Goal: Task Accomplishment & Management: Use online tool/utility

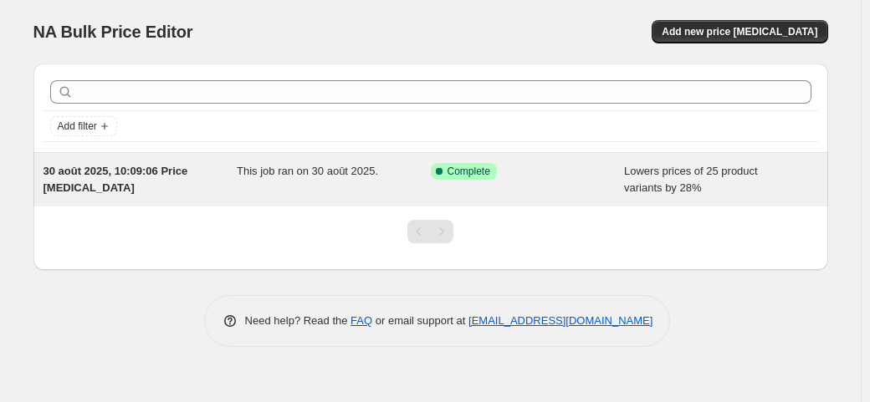
click at [557, 188] on div "Success Complete Complete" at bounding box center [528, 179] width 194 height 33
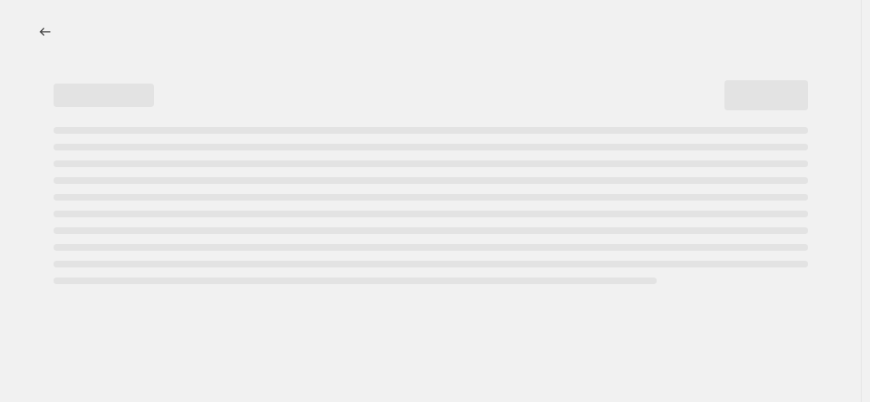
select select "percentage"
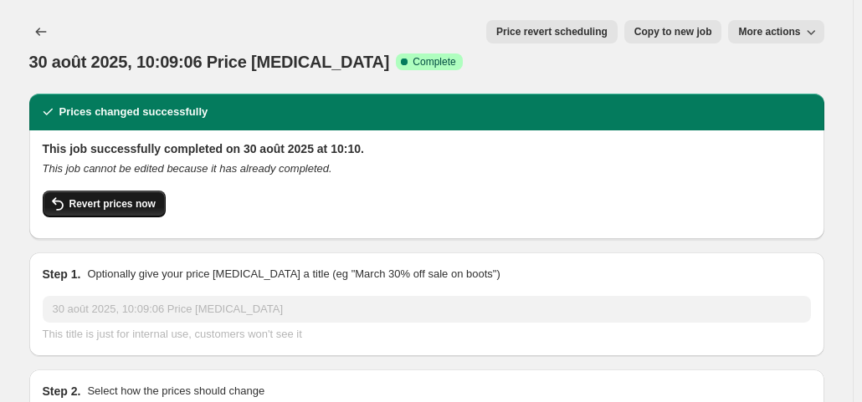
click at [141, 191] on button "Revert prices now" at bounding box center [104, 204] width 123 height 27
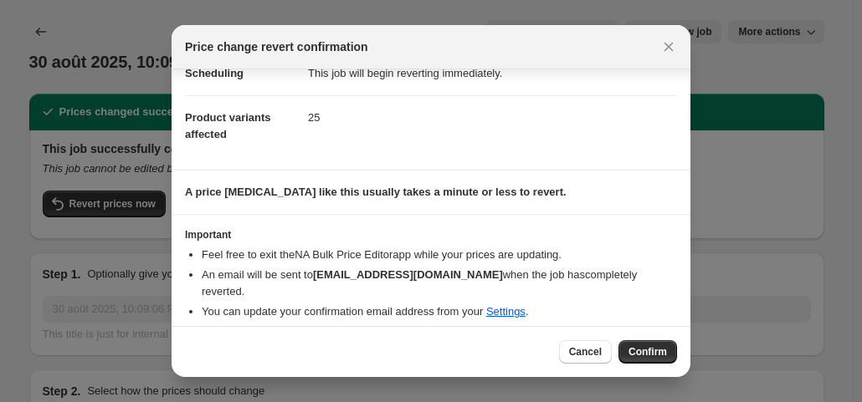
scroll to position [60, 0]
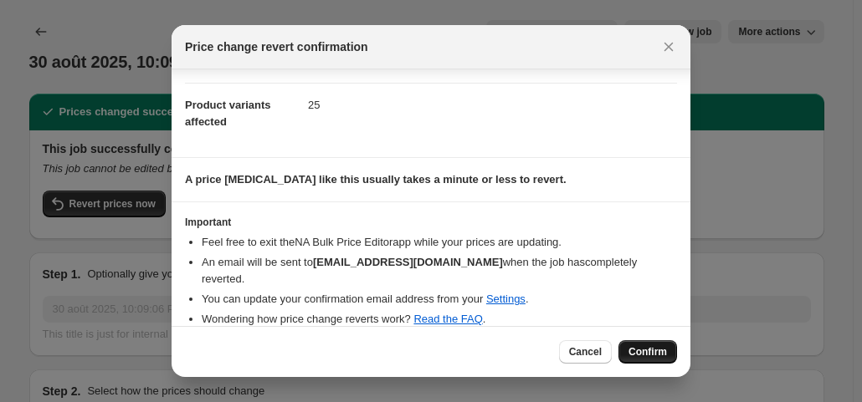
click at [653, 358] on span "Confirm" at bounding box center [647, 351] width 38 height 13
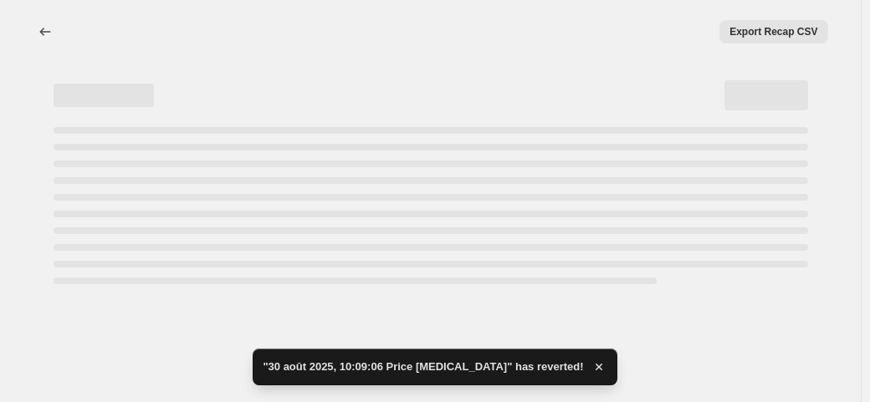
select select "percentage"
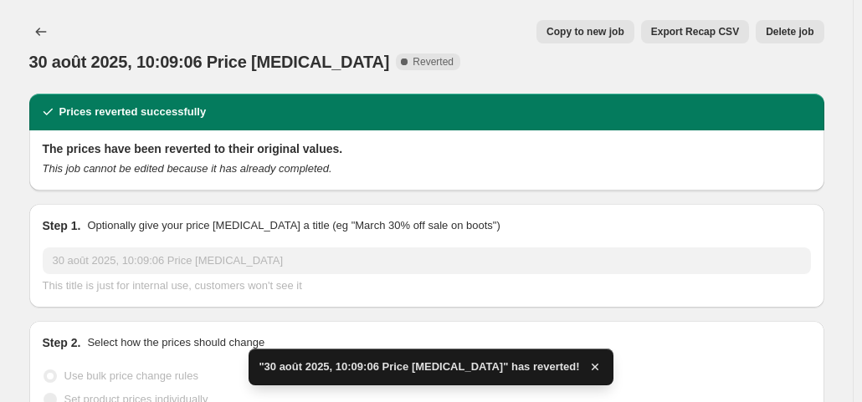
click at [811, 39] on button "Delete job" at bounding box center [789, 31] width 68 height 23
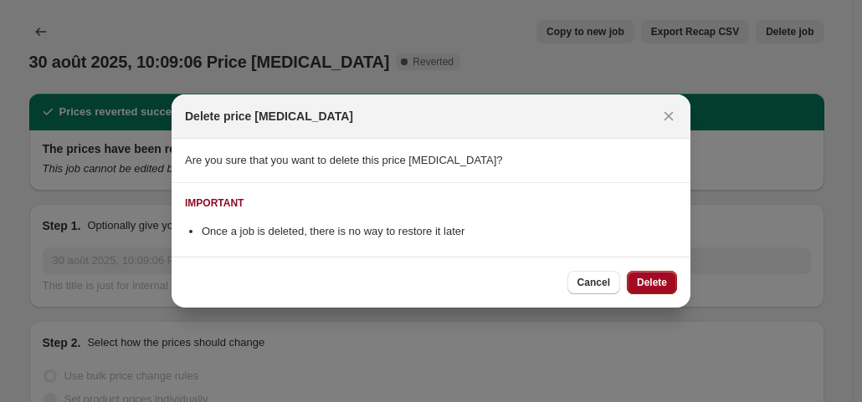
click at [645, 275] on button "Delete" at bounding box center [652, 282] width 50 height 23
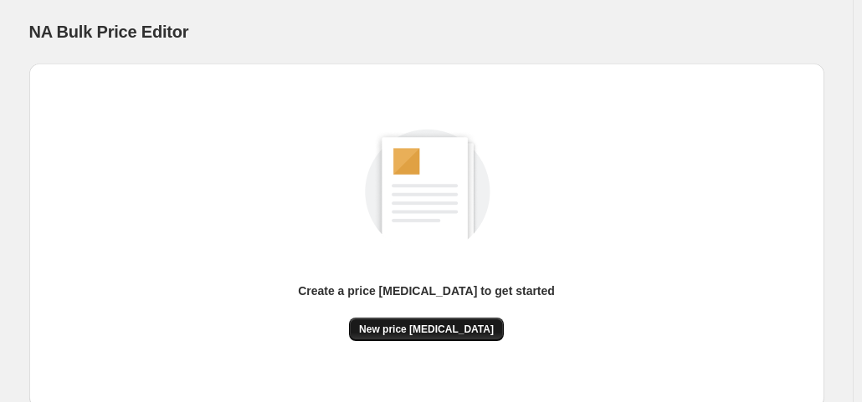
click at [411, 330] on span "New price change job" at bounding box center [426, 329] width 135 height 13
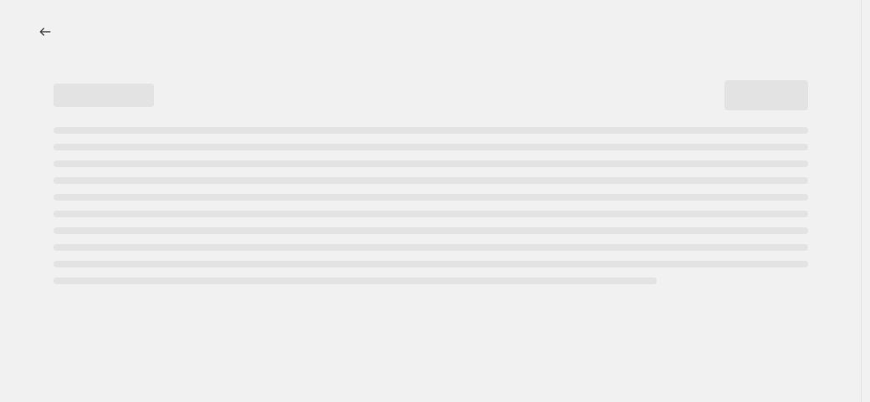
select select "percentage"
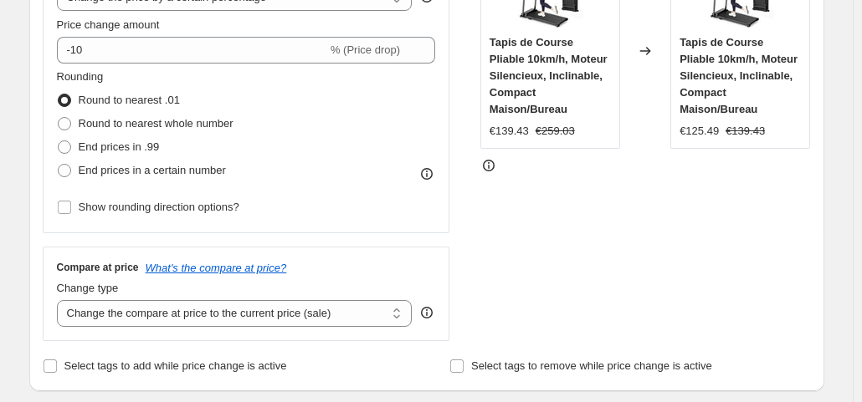
scroll to position [385, 0]
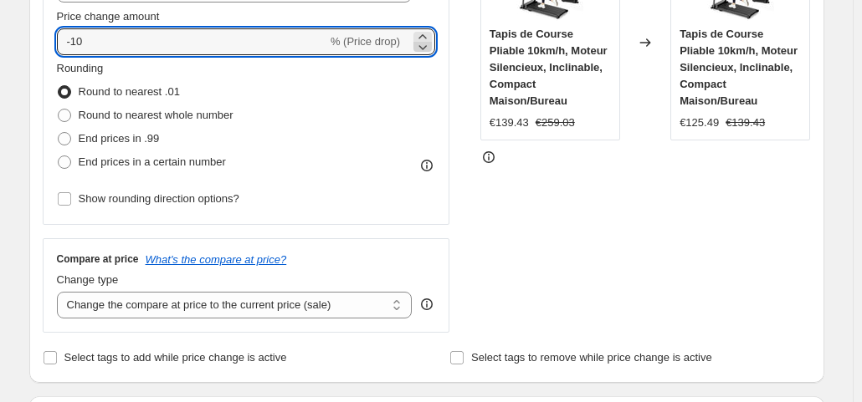
click at [423, 46] on icon at bounding box center [422, 46] width 17 height 17
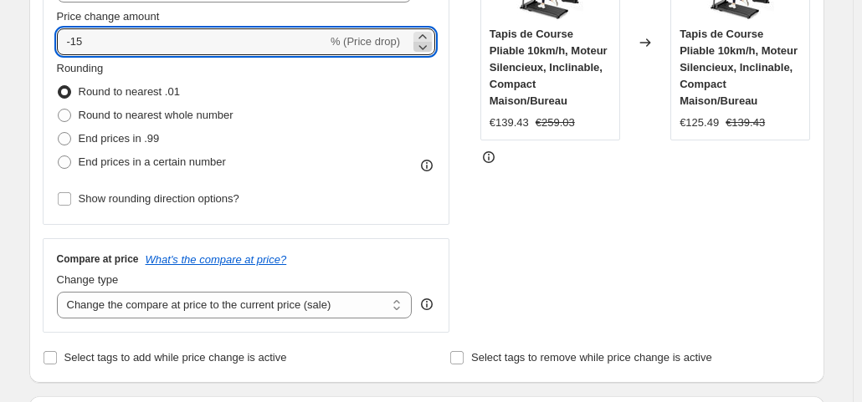
click at [423, 46] on icon at bounding box center [422, 46] width 17 height 17
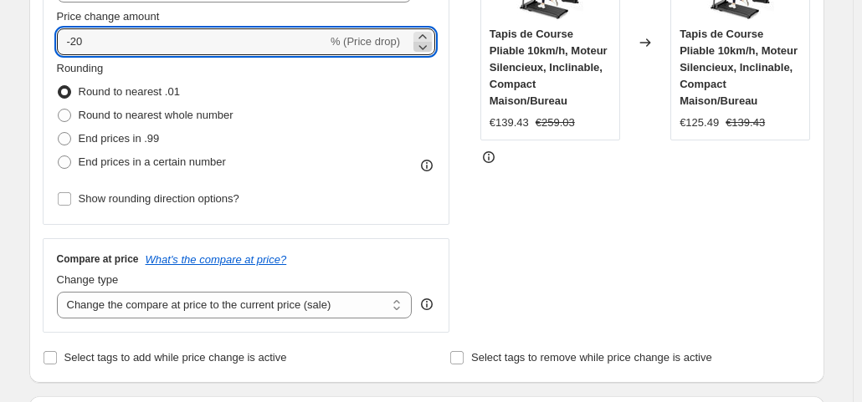
click at [423, 46] on icon at bounding box center [422, 46] width 17 height 17
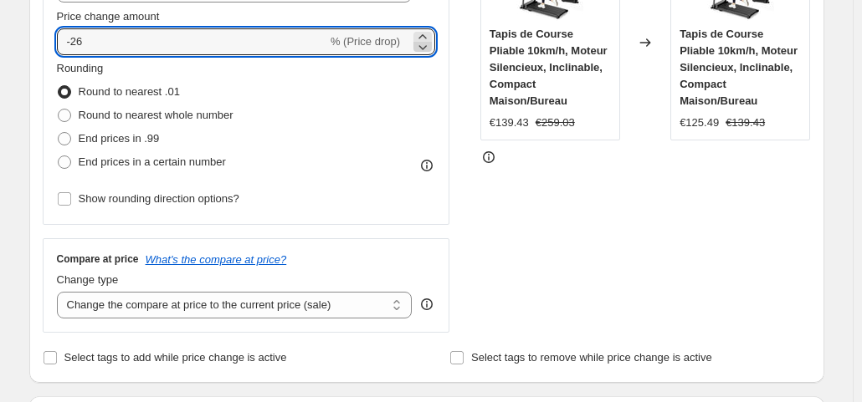
click at [423, 46] on icon at bounding box center [422, 46] width 17 height 17
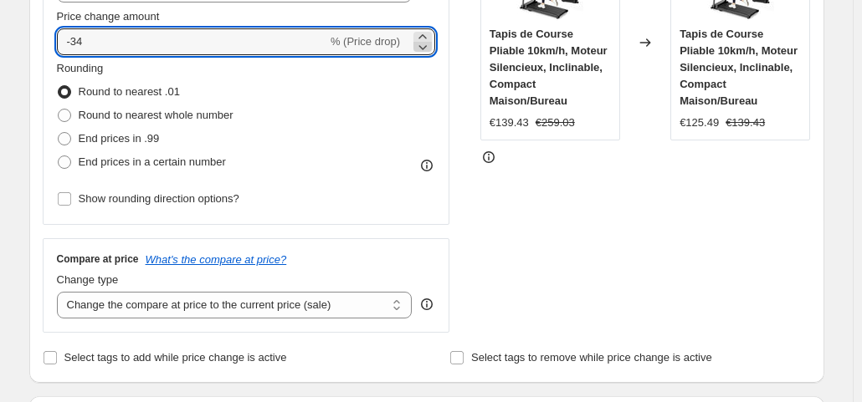
type input "-35"
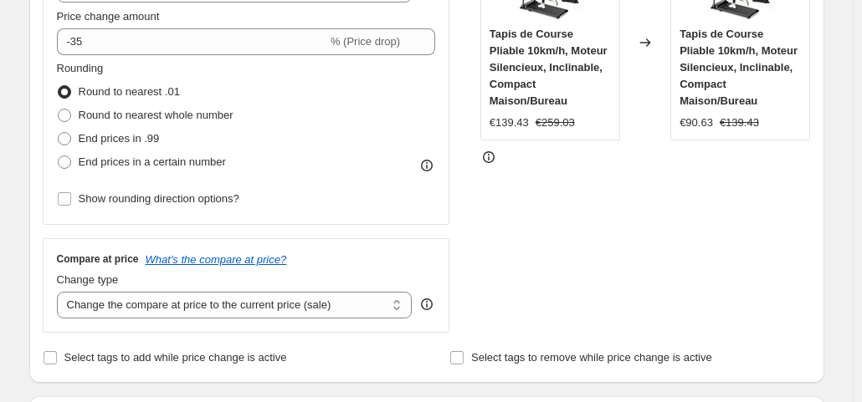
click at [470, 155] on div "Price Change type Change the price to a certain amount Change the price by a ce…" at bounding box center [427, 128] width 768 height 410
click at [131, 141] on span "End prices in .99" at bounding box center [119, 138] width 81 height 13
click at [59, 133] on input "End prices in .99" at bounding box center [58, 132] width 1 height 1
radio input "true"
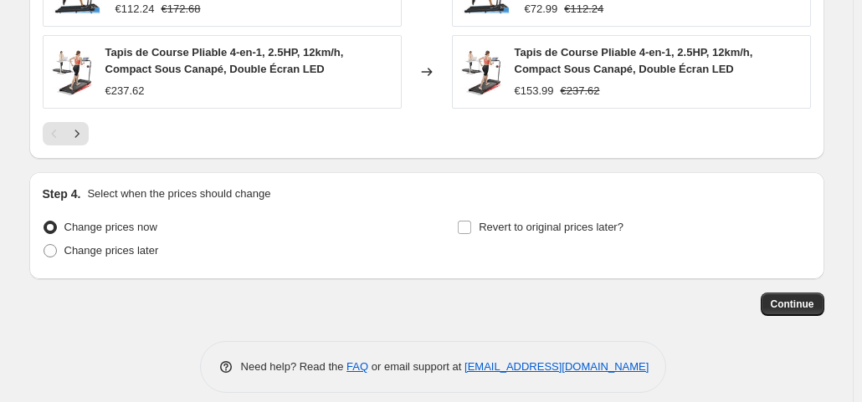
scroll to position [1292, 0]
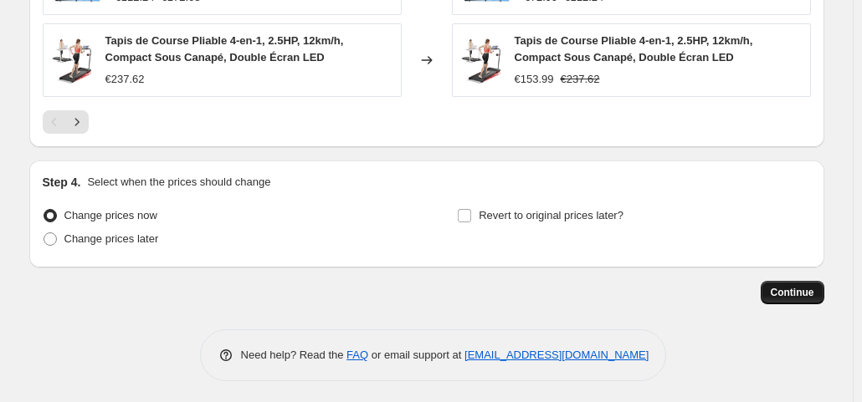
click at [800, 293] on span "Continue" at bounding box center [792, 292] width 44 height 13
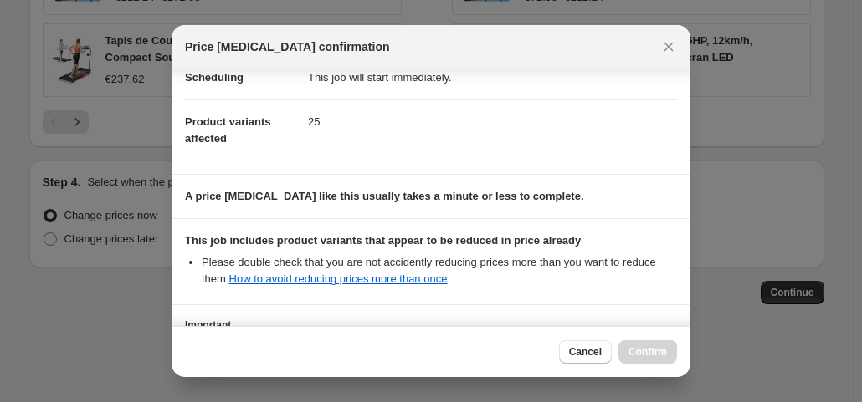
scroll to position [299, 0]
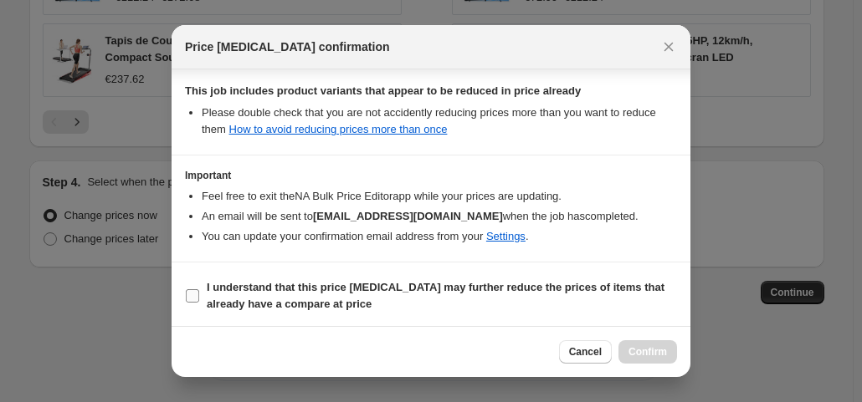
click at [327, 299] on b "I understand that this price change job may further reduce the prices of items …" at bounding box center [436, 295] width 458 height 29
click at [199, 299] on input "I understand that this price change job may further reduce the prices of items …" at bounding box center [192, 295] width 13 height 13
checkbox input "true"
click at [659, 350] on span "Confirm" at bounding box center [647, 351] width 38 height 13
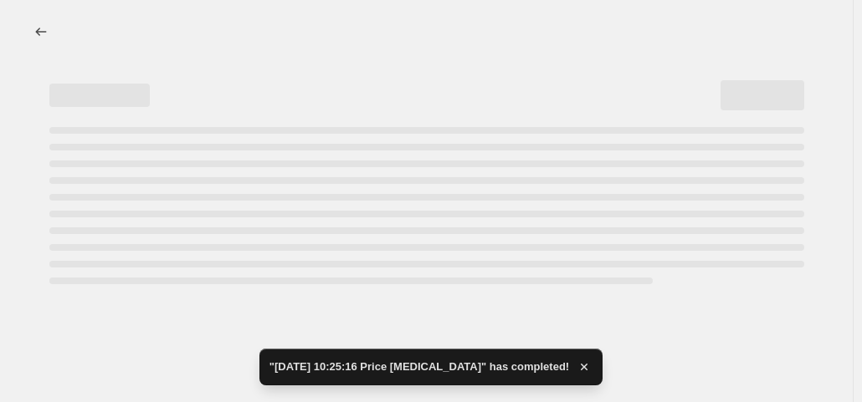
select select "percentage"
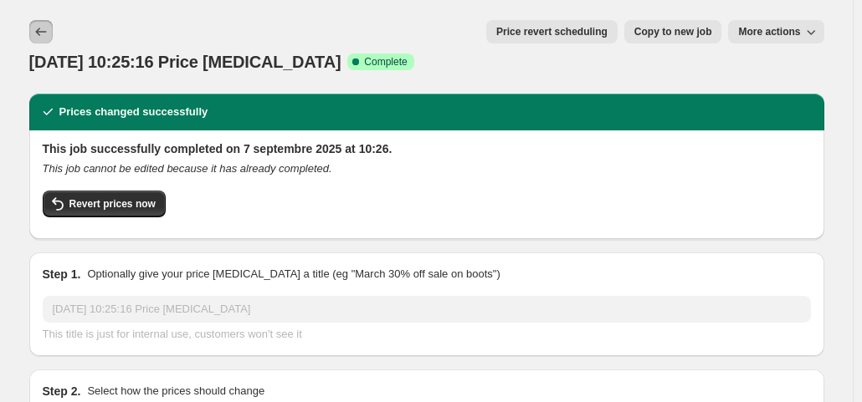
click at [44, 28] on icon "Price change jobs" at bounding box center [41, 31] width 17 height 17
